Goal: Transaction & Acquisition: Register for event/course

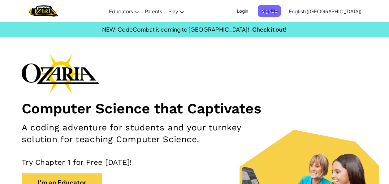
click at [252, 11] on span "Login" at bounding box center [242, 10] width 19 height 11
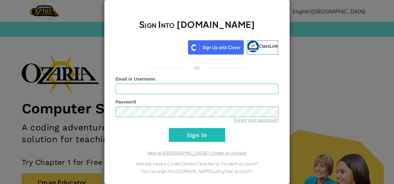
click at [305, 16] on div "Sign Into [DOMAIN_NAME] ClassLink or Unknown Error Email or Username : Password…" at bounding box center [197, 92] width 394 height 184
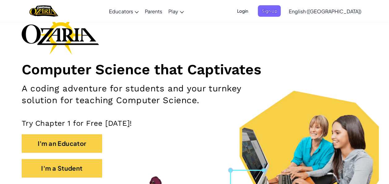
scroll to position [39, 0]
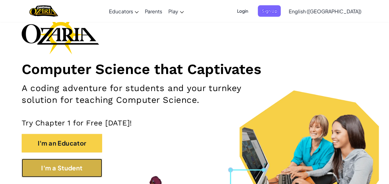
click at [48, 163] on button "I'm a Student" at bounding box center [62, 167] width 80 height 19
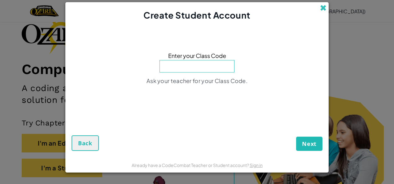
click at [321, 10] on span at bounding box center [323, 8] width 6 height 6
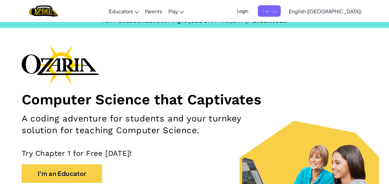
scroll to position [8, 0]
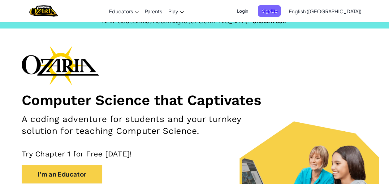
click at [307, 51] on div "Computer Science that Captivates A coding adventure for students and your turnk…" at bounding box center [195, 129] width 346 height 169
